Goal: Task Accomplishment & Management: Complete application form

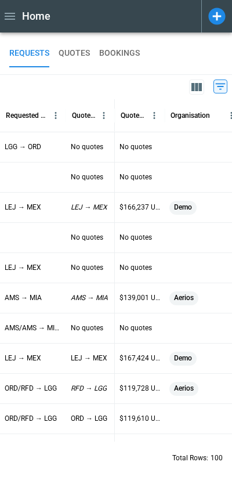
click at [217, 17] on icon at bounding box center [217, 16] width 20 height 20
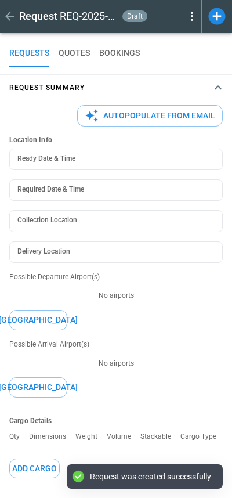
type textarea "*"
type input "**********"
click at [141, 116] on button "Autopopulate from Email" at bounding box center [150, 115] width 146 height 21
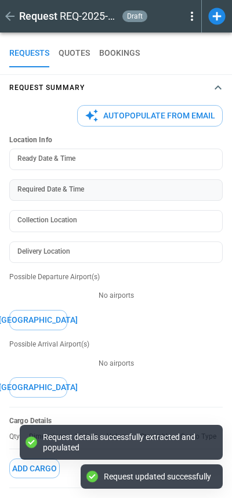
type textarea "*"
type input "**********"
type input "***"
type textarea "*"
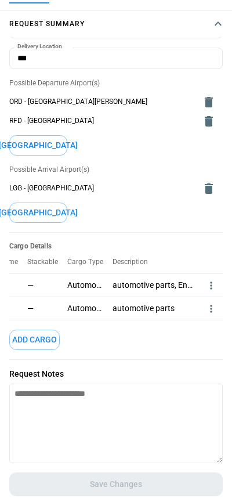
scroll to position [0, 117]
click at [206, 280] on icon "more" at bounding box center [212, 286] width 12 height 12
click at [182, 301] on li "Edit" at bounding box center [192, 306] width 41 height 28
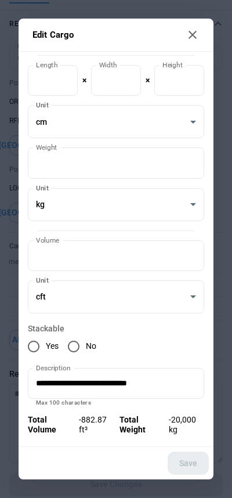
scroll to position [159, 0]
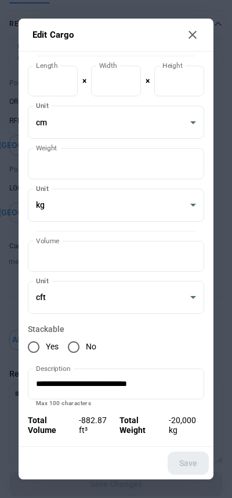
click at [194, 40] on icon at bounding box center [193, 35] width 14 height 14
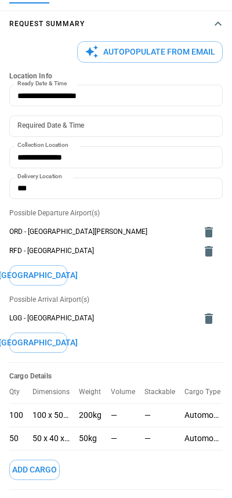
scroll to position [0, 0]
click at [2, 282] on div "**********" at bounding box center [116, 336] width 232 height 599
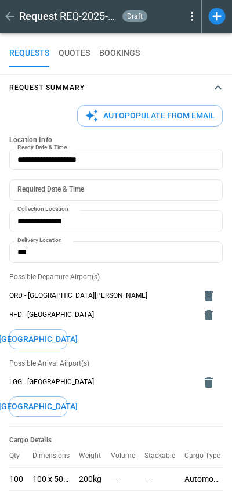
click at [52, 89] on h4 "Request Summary" at bounding box center [46, 87] width 75 height 5
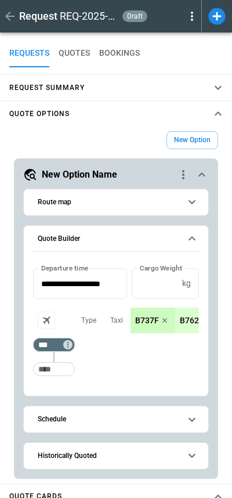
click at [82, 93] on button "Request Summary" at bounding box center [116, 88] width 232 height 26
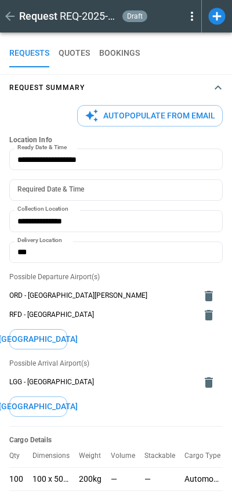
click at [82, 91] on h4 "Request Summary" at bounding box center [46, 87] width 75 height 5
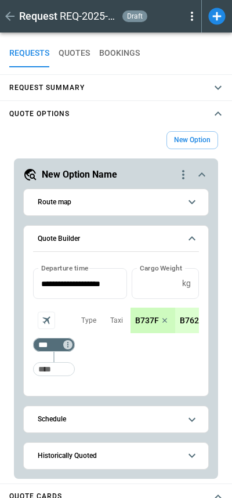
click at [108, 86] on span "Request Summary" at bounding box center [110, 87] width 202 height 5
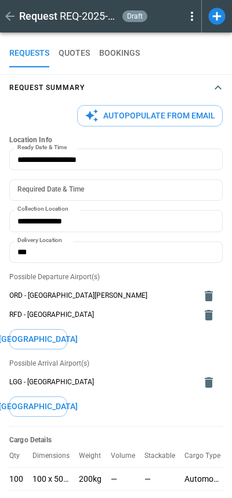
click at [108, 86] on span "Request Summary" at bounding box center [110, 87] width 202 height 5
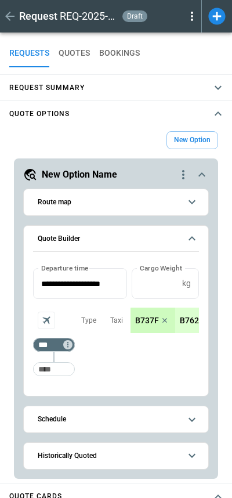
click at [12, 79] on button "Request Summary" at bounding box center [116, 88] width 232 height 26
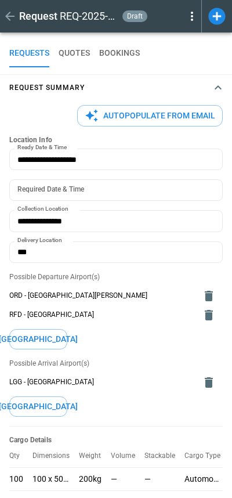
click at [12, 79] on button "Request Summary" at bounding box center [116, 88] width 232 height 26
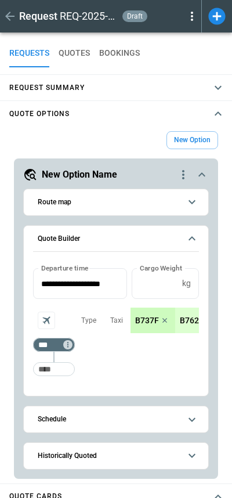
click at [46, 81] on button "Request Summary" at bounding box center [116, 88] width 232 height 26
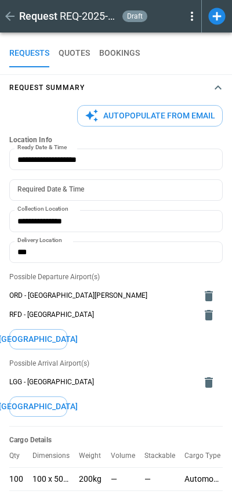
click at [64, 88] on h4 "Request Summary" at bounding box center [46, 87] width 75 height 5
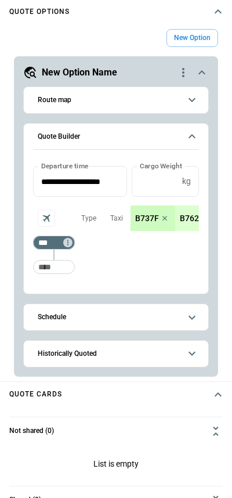
scroll to position [103, 0]
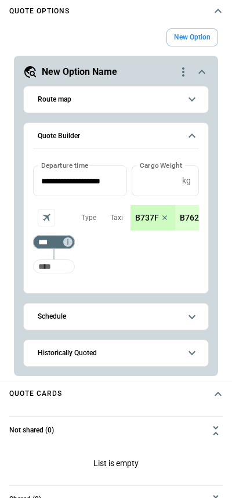
click at [54, 267] on input "Too short" at bounding box center [53, 266] width 37 height 21
